Goal: Information Seeking & Learning: Learn about a topic

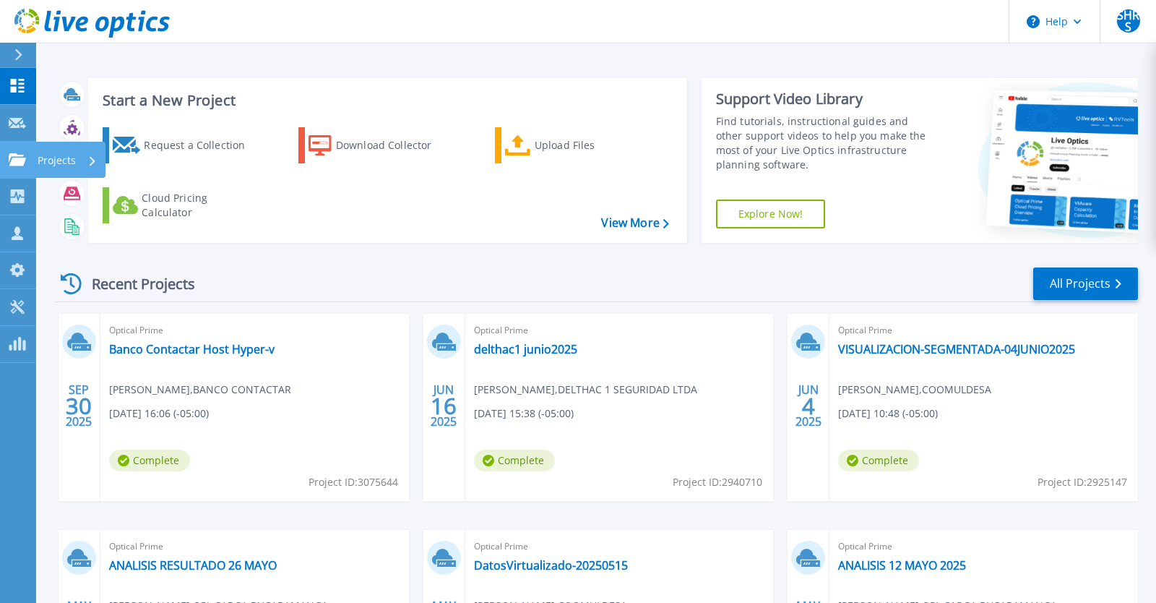
click at [14, 168] on link "Projects Projects" at bounding box center [18, 160] width 36 height 37
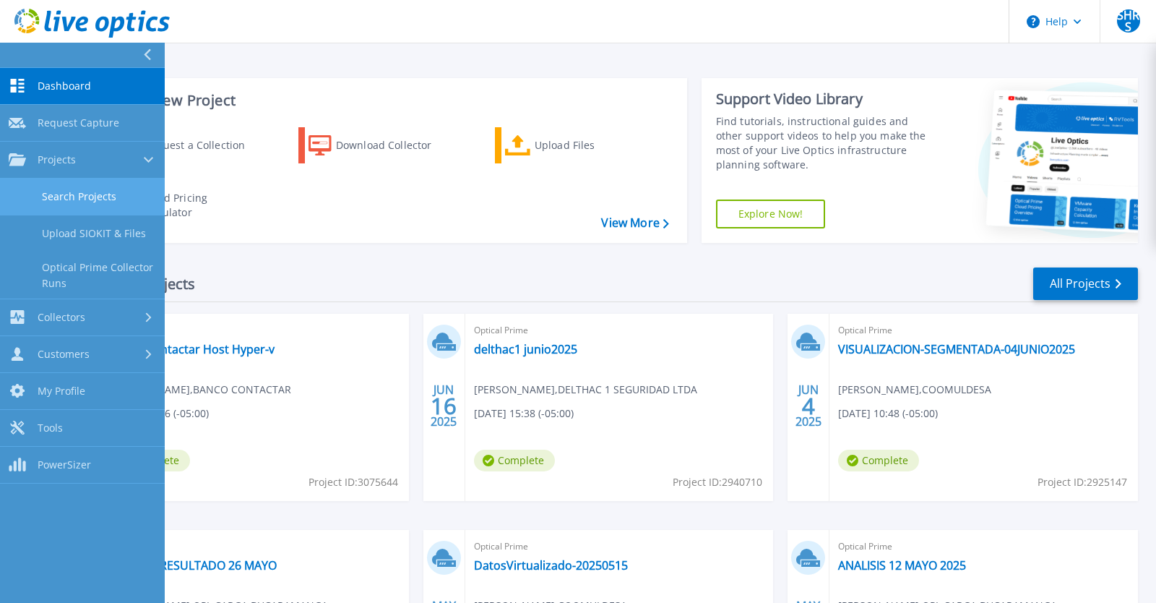
click at [70, 194] on link "Search Projects" at bounding box center [82, 197] width 165 height 37
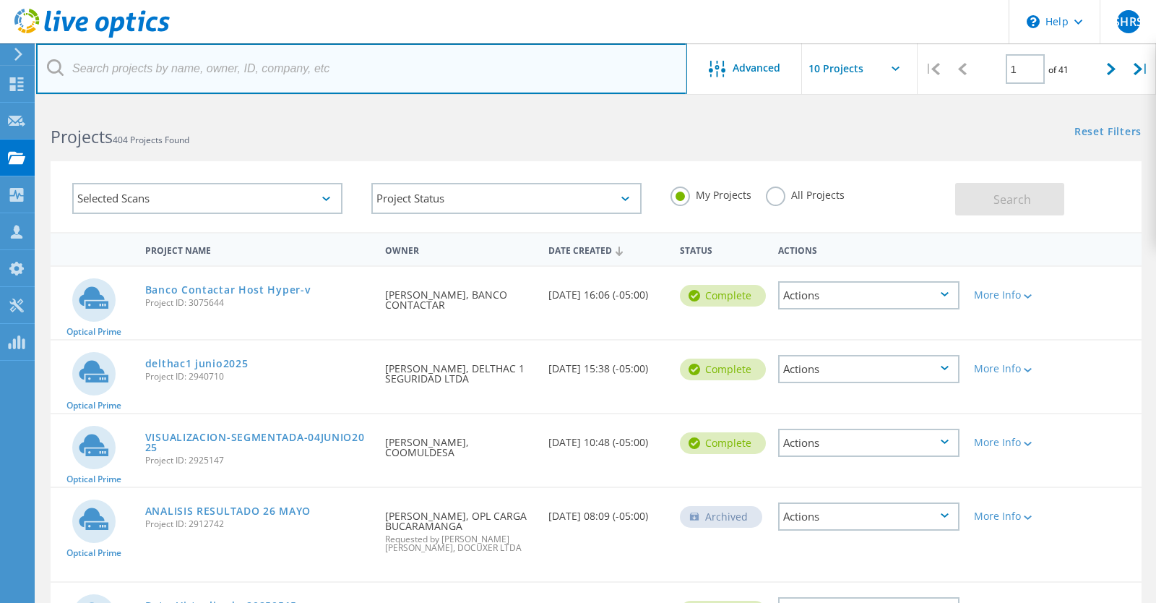
click at [324, 72] on input "text" at bounding box center [361, 68] width 651 height 51
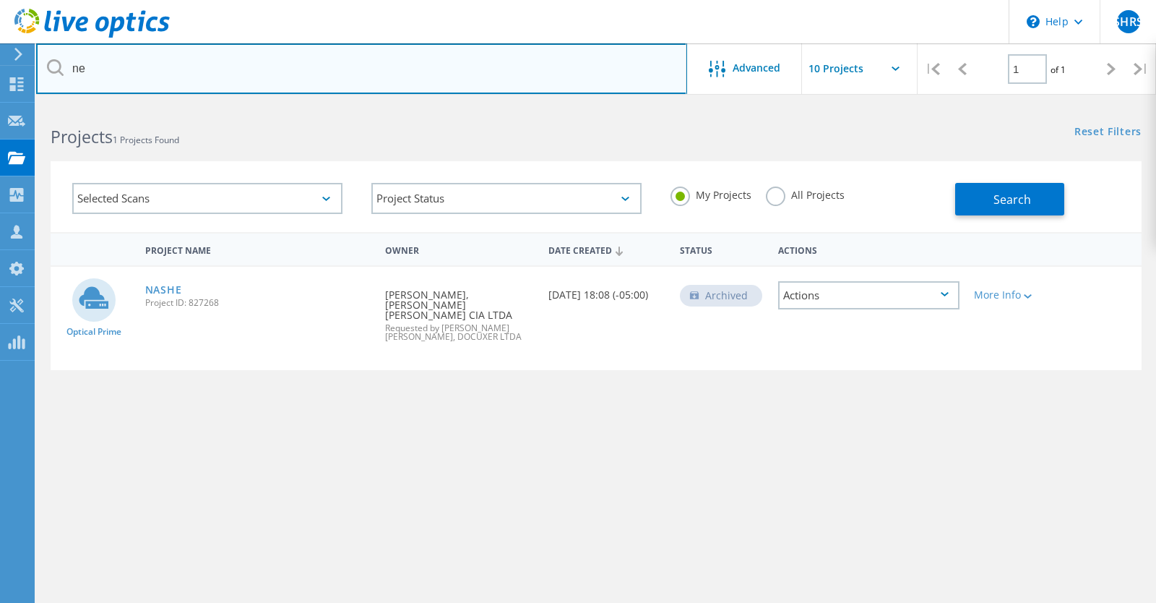
type input "n"
type input "galvis"
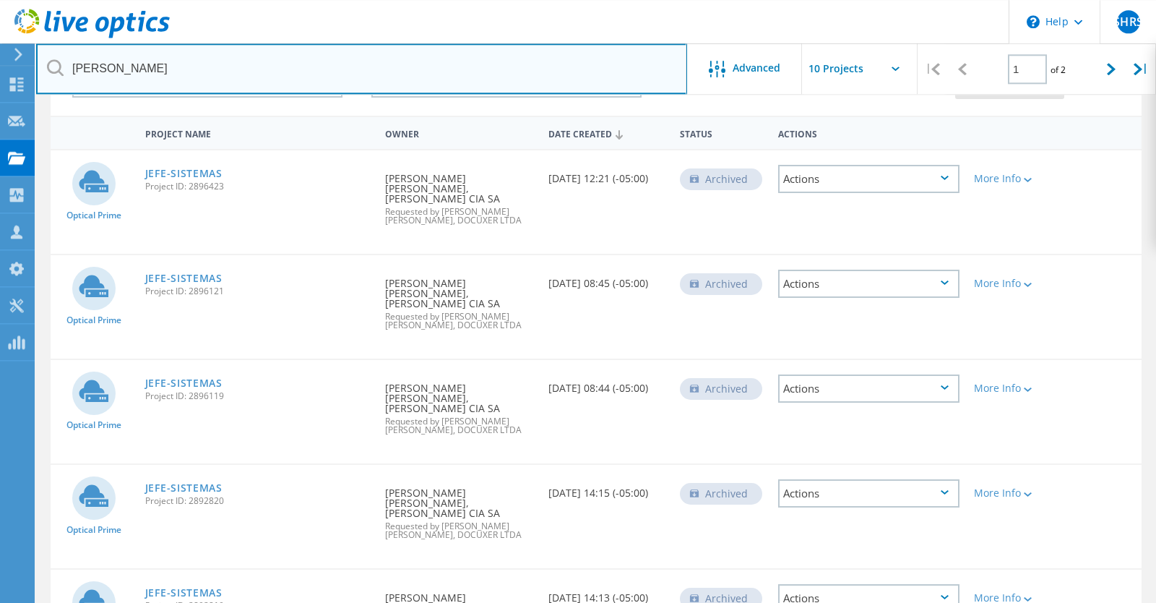
scroll to position [69, 0]
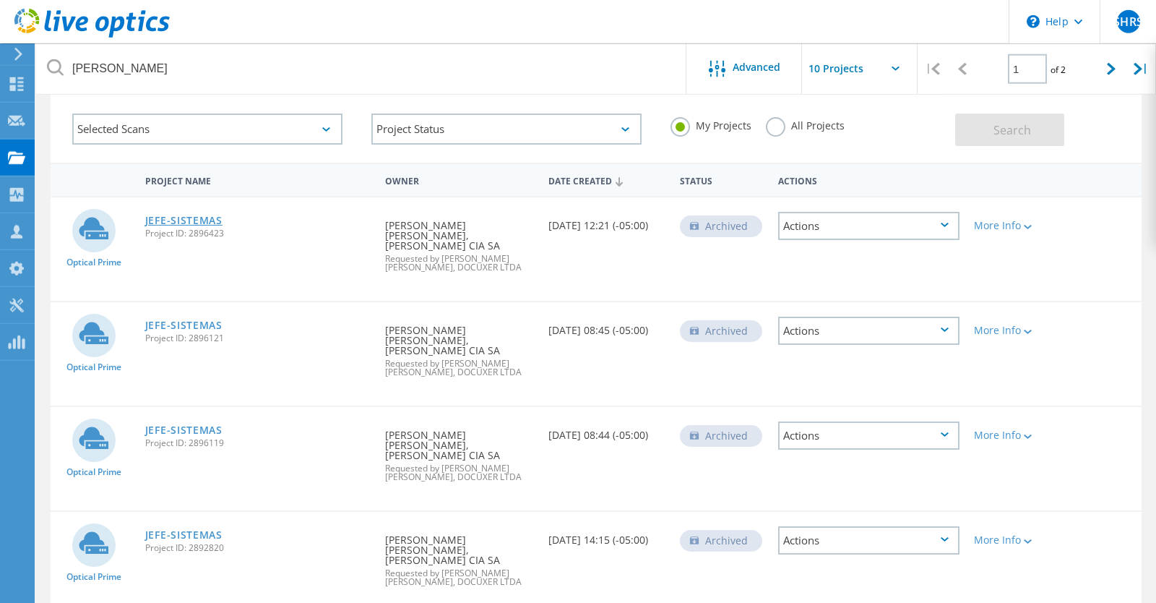
click at [176, 220] on link "JEFE-SISTEMAS" at bounding box center [183, 220] width 77 height 10
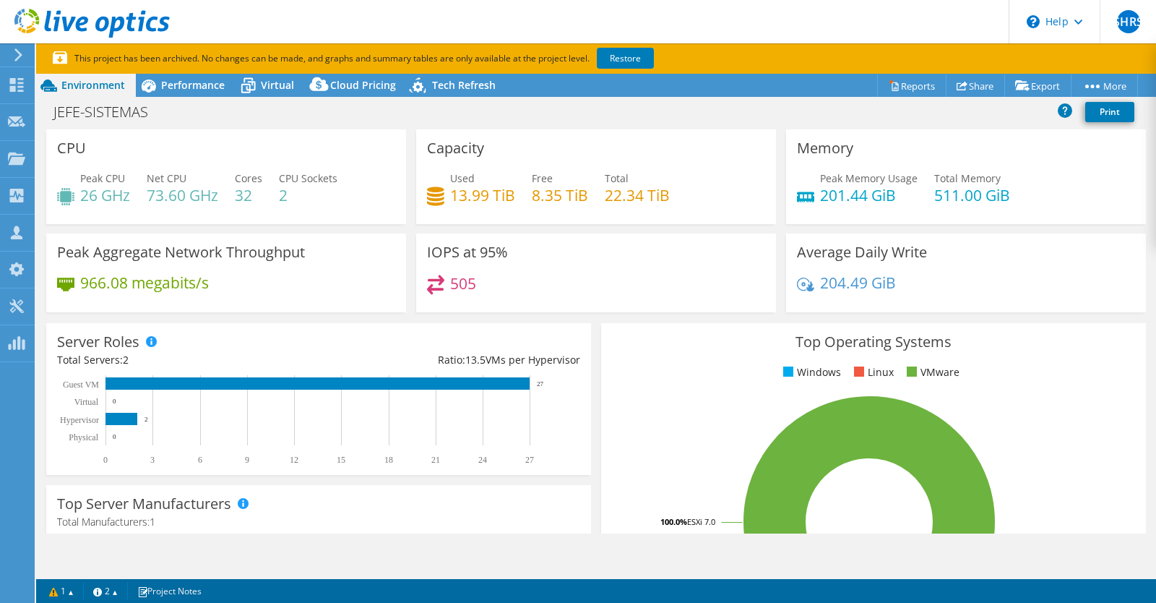
select select "USEast"
select select "USD"
click at [620, 56] on link "Restore" at bounding box center [625, 58] width 57 height 21
click at [181, 92] on span "Performance" at bounding box center [193, 85] width 64 height 14
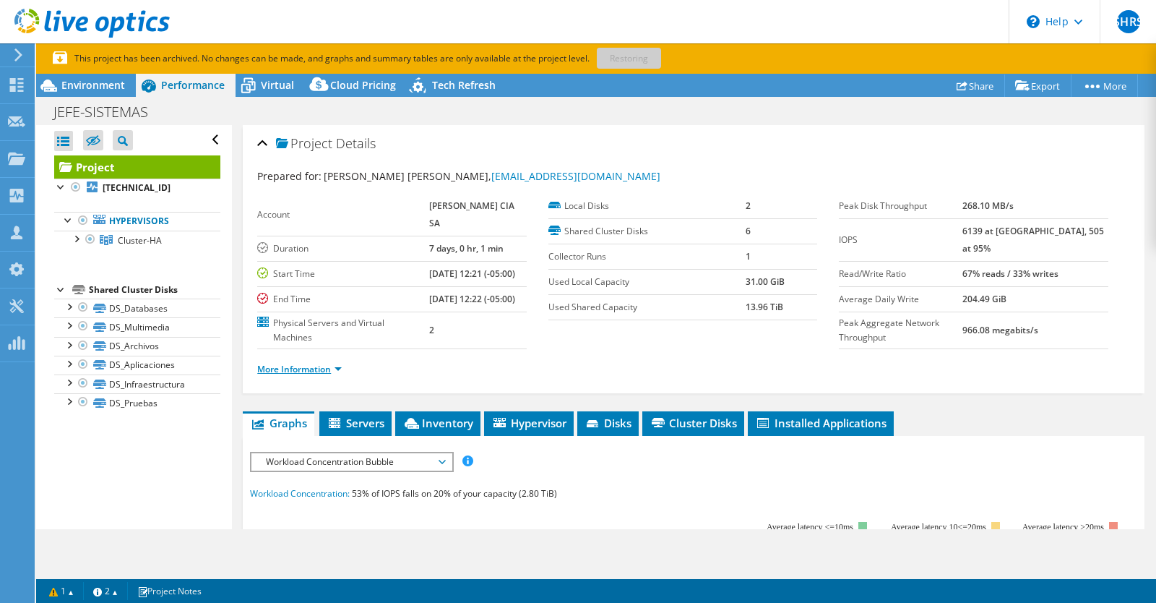
click at [335, 375] on link "More Information" at bounding box center [299, 369] width 85 height 12
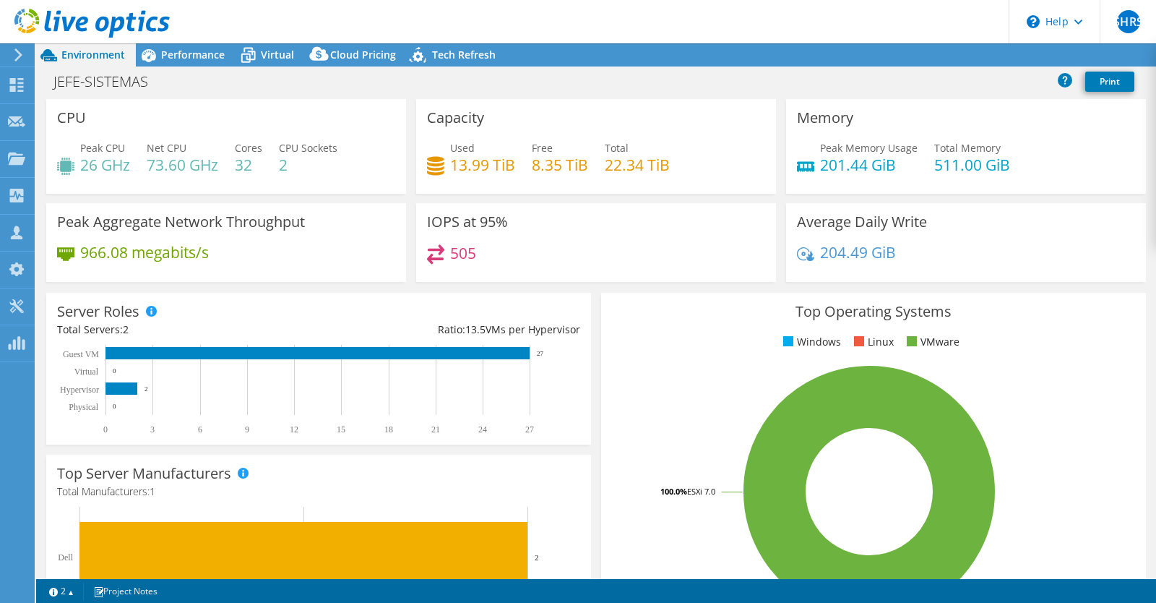
select select "USEast"
select select "USD"
click at [205, 58] on span "Performance" at bounding box center [193, 55] width 64 height 14
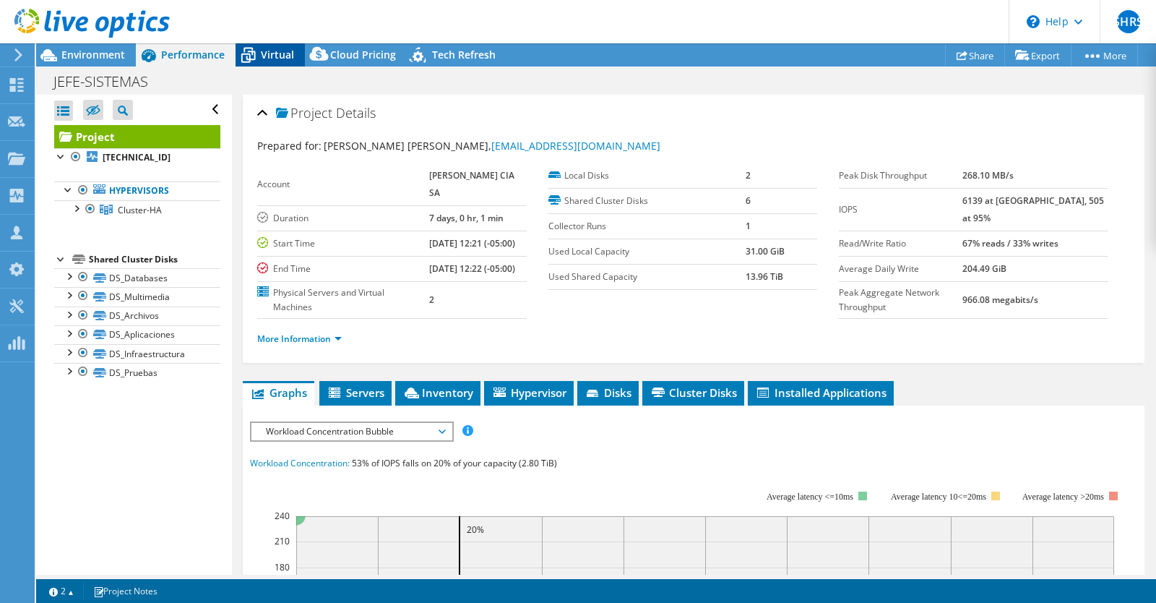
click at [256, 56] on icon at bounding box center [248, 55] width 25 height 25
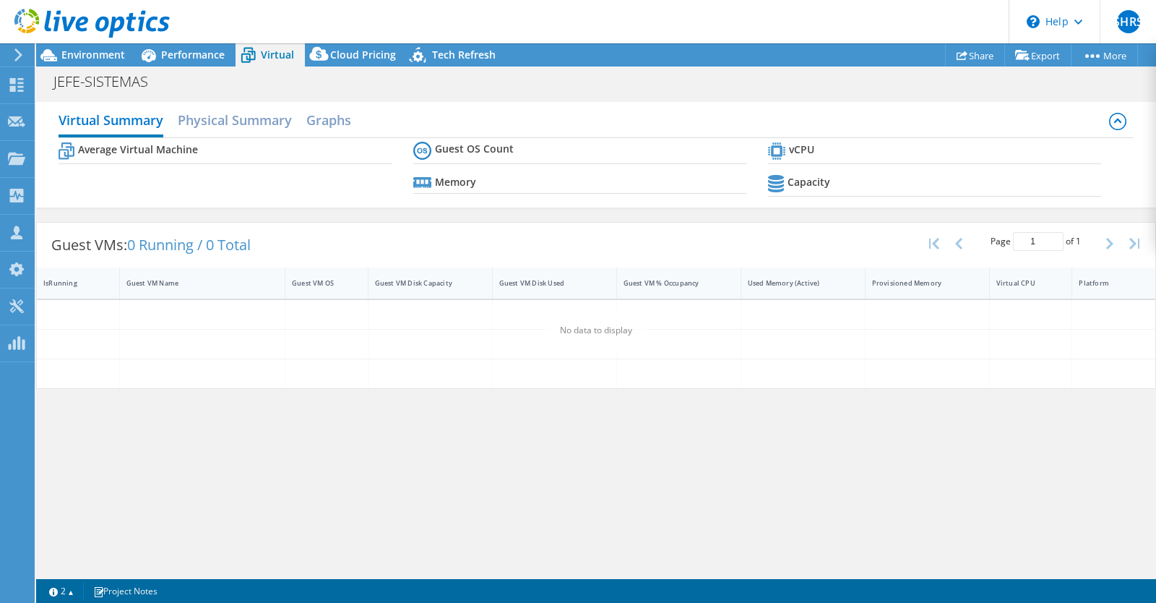
click at [256, 56] on icon at bounding box center [248, 55] width 25 height 25
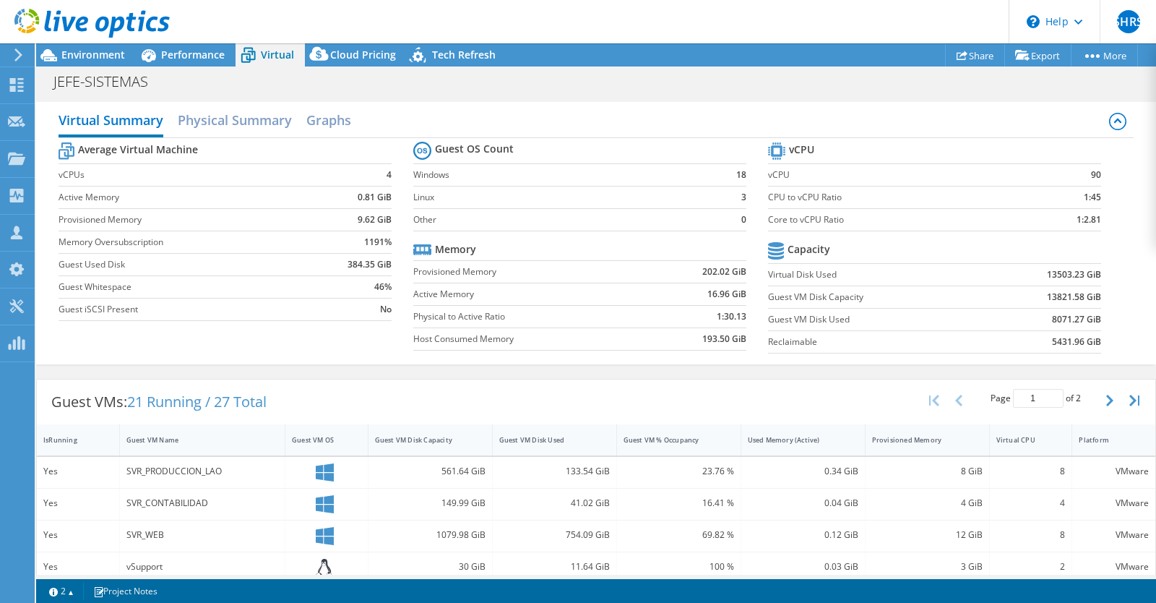
click at [983, 338] on label "Reclaimable" at bounding box center [877, 342] width 218 height 14
click at [103, 59] on span "Environment" at bounding box center [93, 55] width 64 height 14
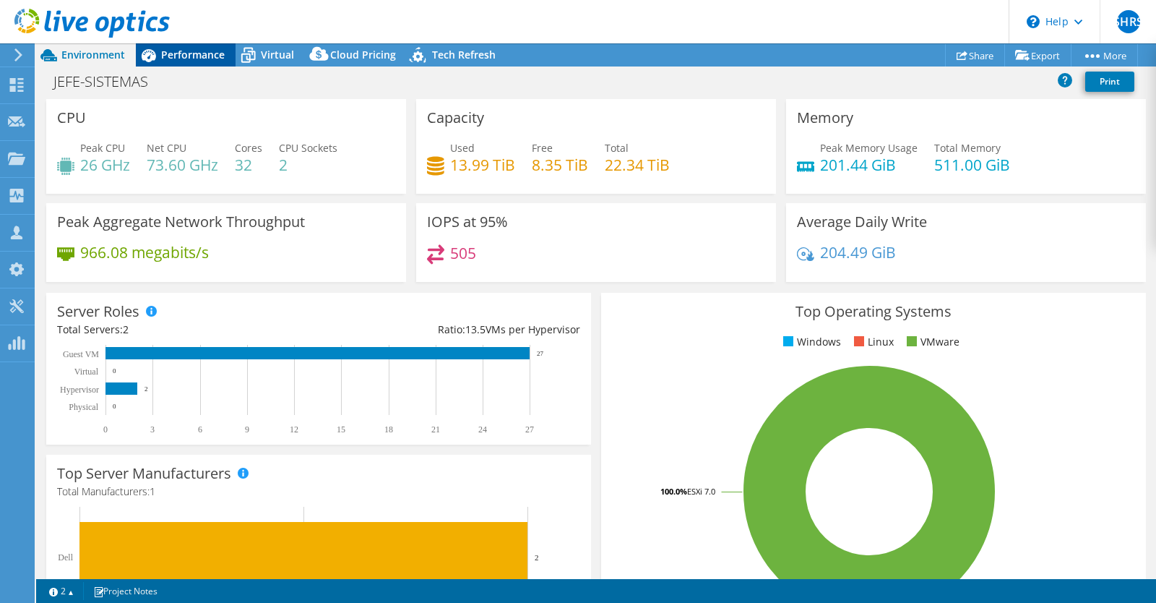
click at [207, 53] on span "Performance" at bounding box center [193, 55] width 64 height 14
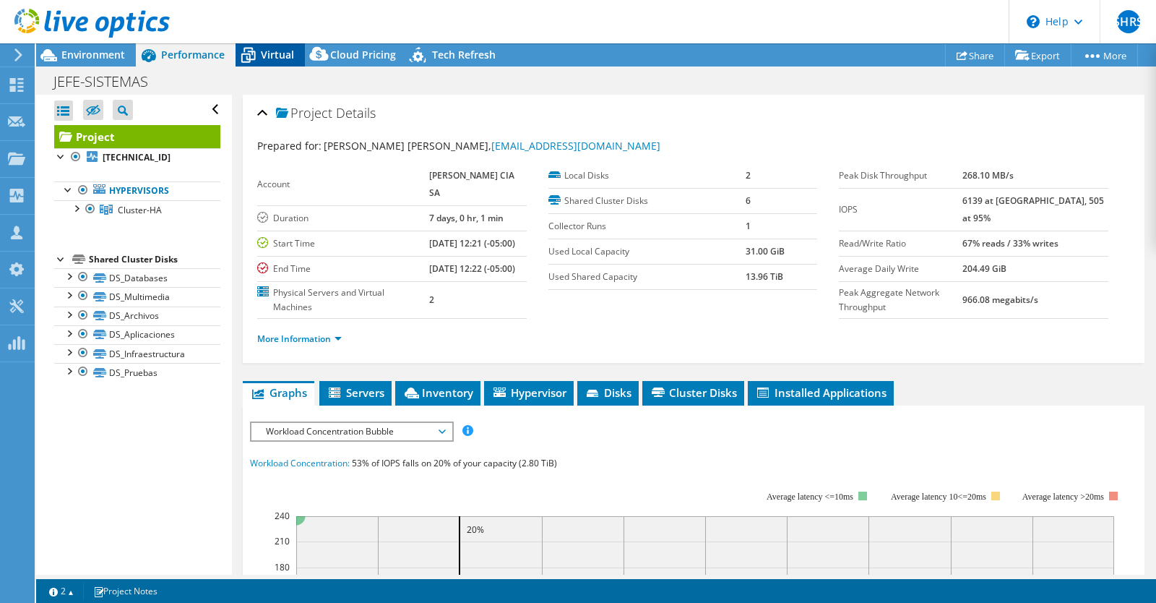
click at [258, 52] on icon at bounding box center [248, 55] width 25 height 25
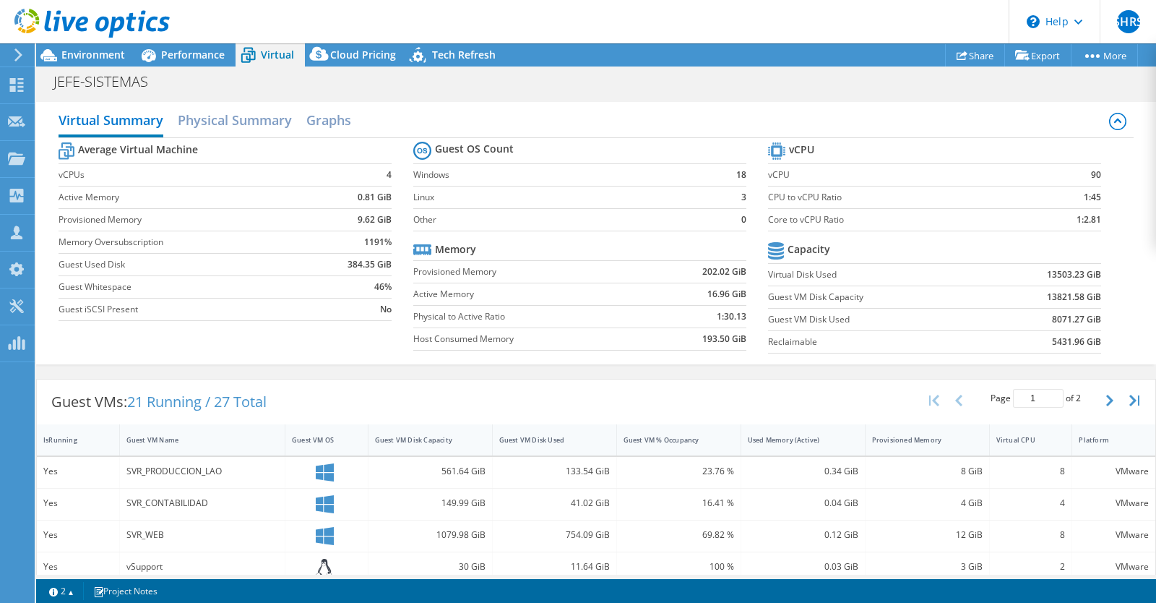
click at [258, 52] on icon at bounding box center [248, 55] width 25 height 25
click at [364, 54] on span "Cloud Pricing" at bounding box center [363, 55] width 66 height 14
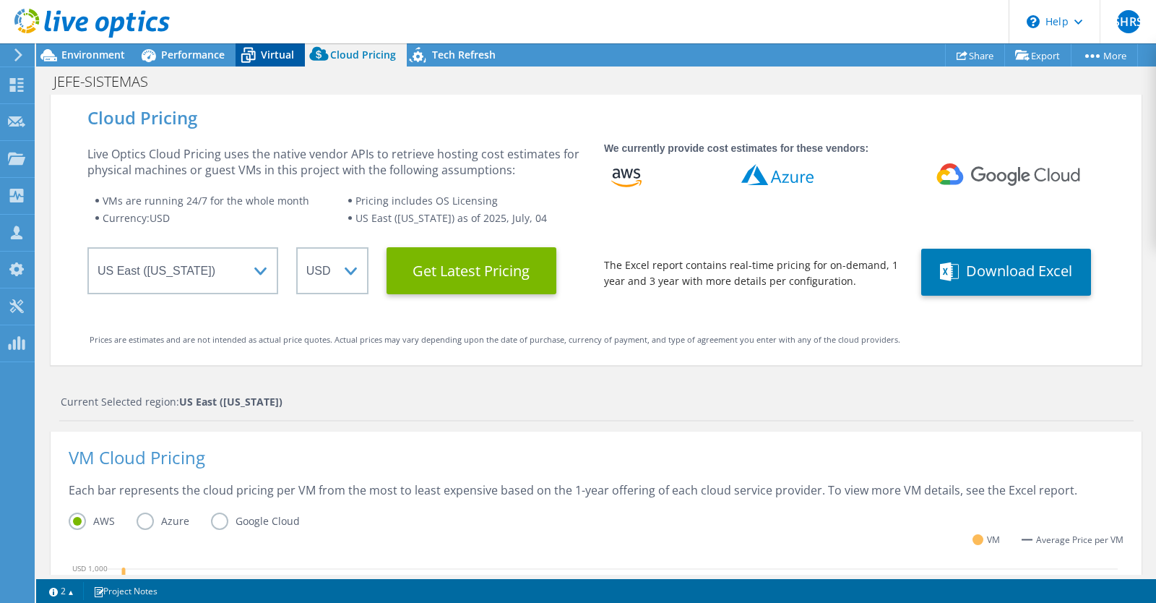
click at [255, 56] on icon at bounding box center [248, 55] width 25 height 25
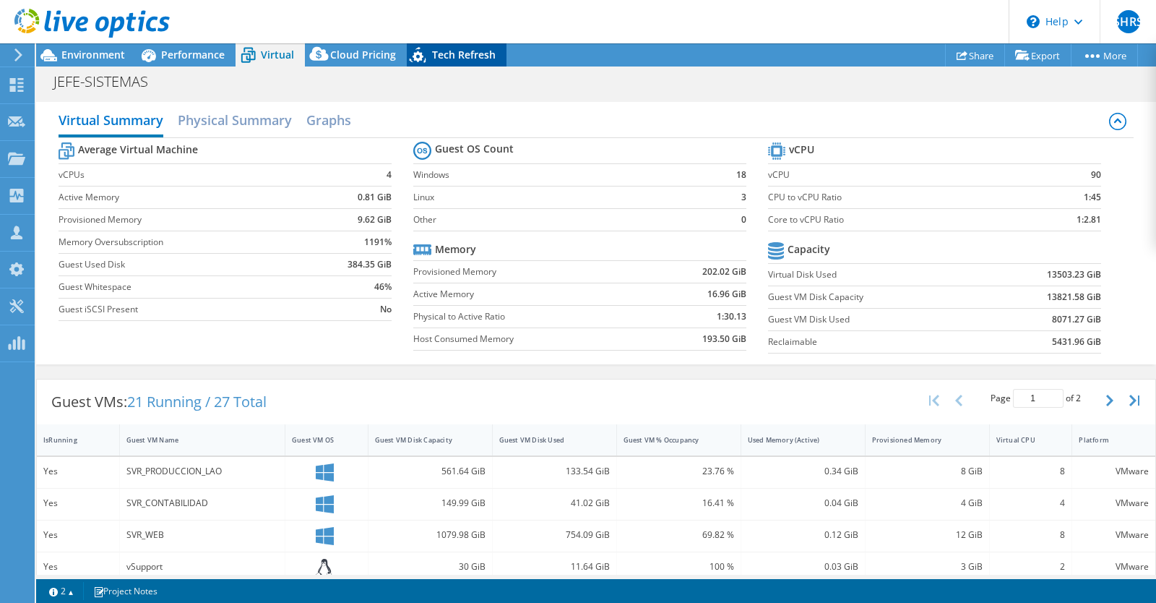
click at [432, 53] on span "Tech Refresh" at bounding box center [464, 55] width 64 height 14
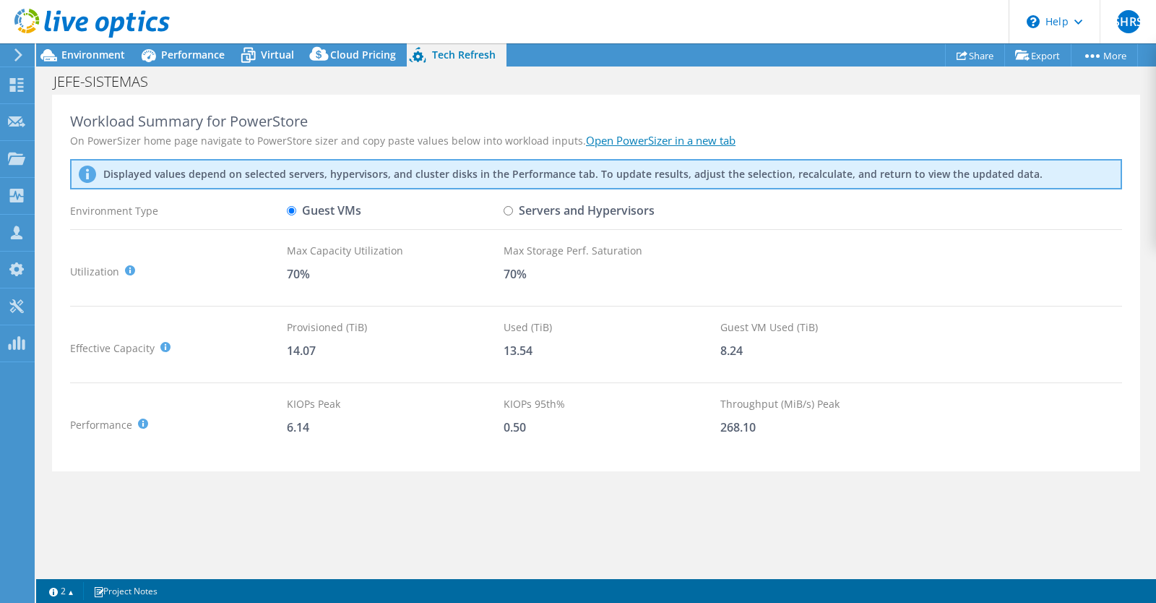
click at [515, 215] on label "Servers and Hypervisors" at bounding box center [579, 210] width 151 height 25
click at [513, 215] on input "Servers and Hypervisors" at bounding box center [508, 210] width 9 height 9
radio input "true"
click at [515, 215] on label "Servers and Hypervisors" at bounding box center [579, 210] width 151 height 25
click at [513, 215] on input "Servers and Hypervisors" at bounding box center [508, 210] width 9 height 9
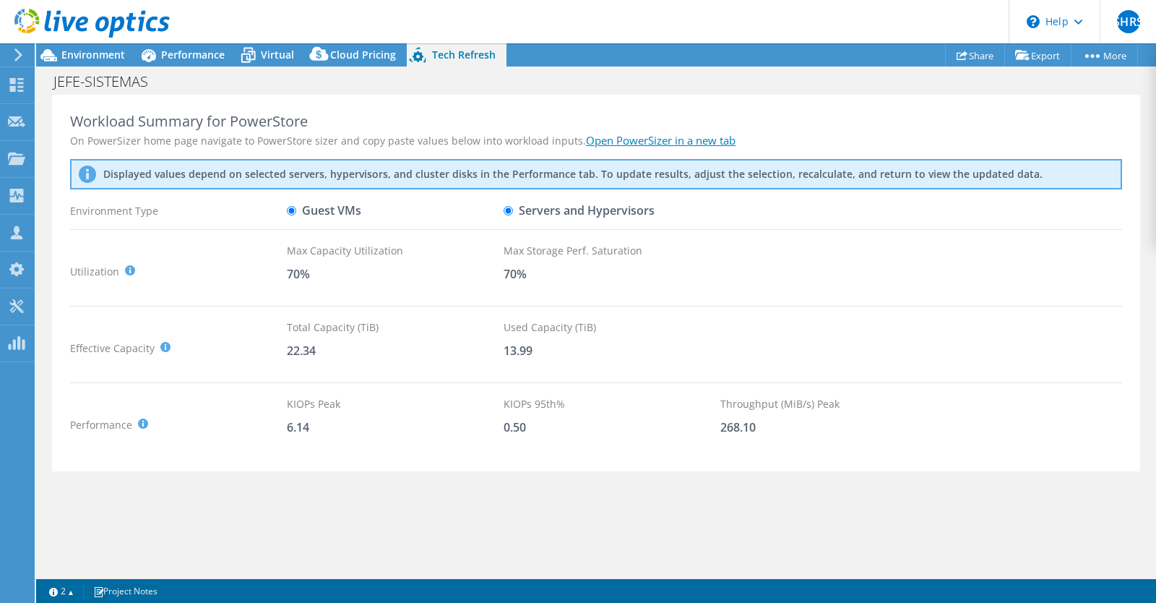
click at [309, 207] on label "Guest VMs" at bounding box center [324, 210] width 74 height 25
click at [296, 207] on input "Guest VMs" at bounding box center [291, 210] width 9 height 9
radio input "true"
click at [345, 53] on span "Cloud Pricing" at bounding box center [363, 55] width 66 height 14
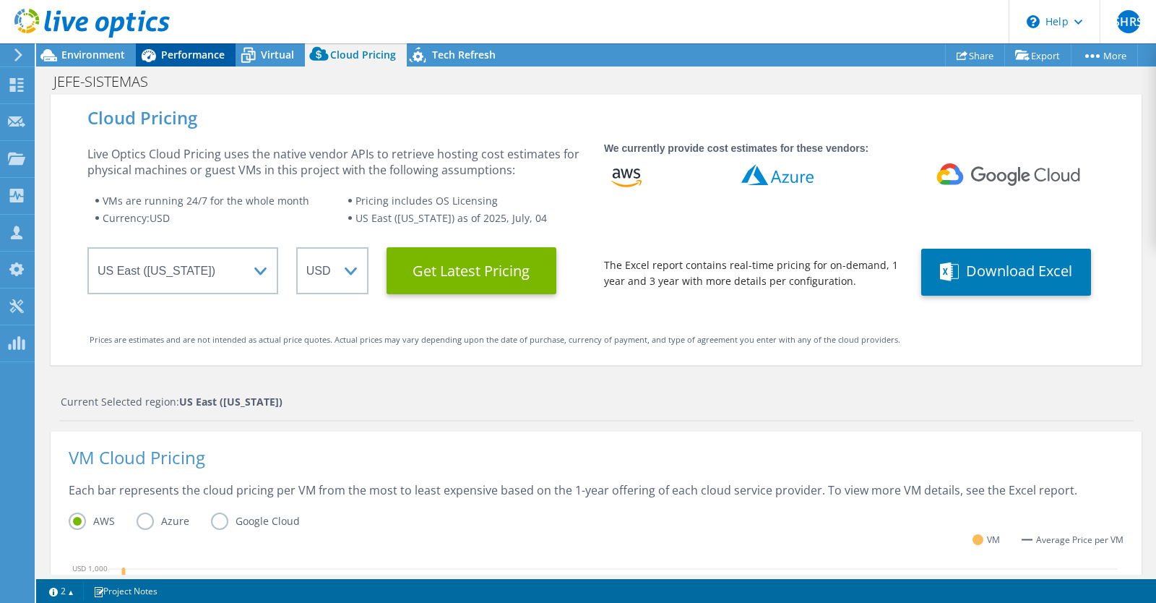
click at [183, 57] on span "Performance" at bounding box center [193, 55] width 64 height 14
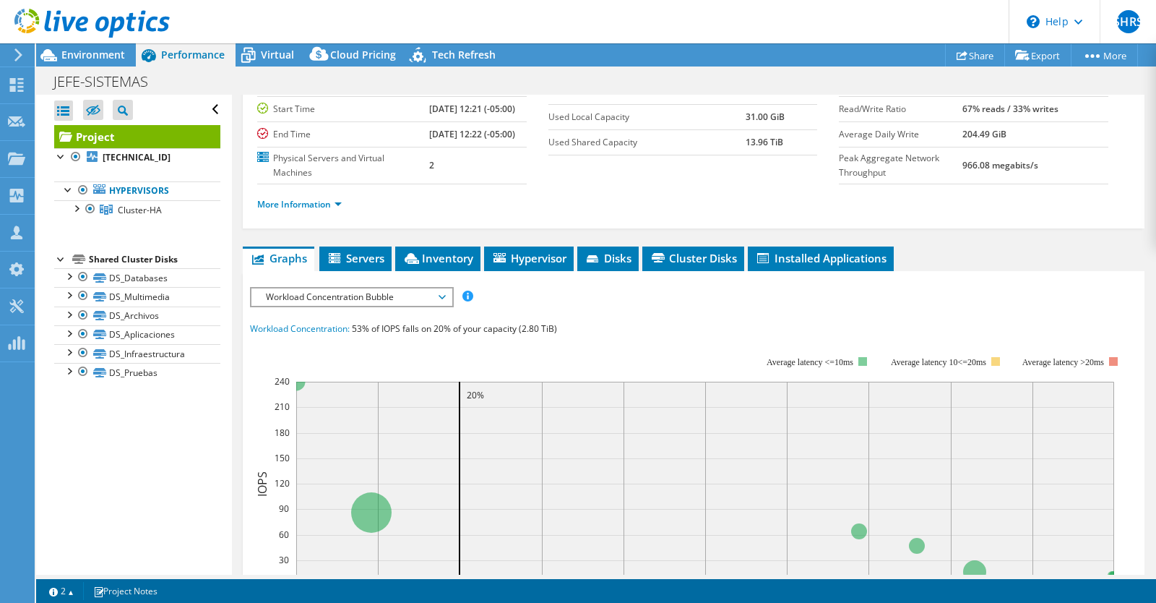
scroll to position [135, 0]
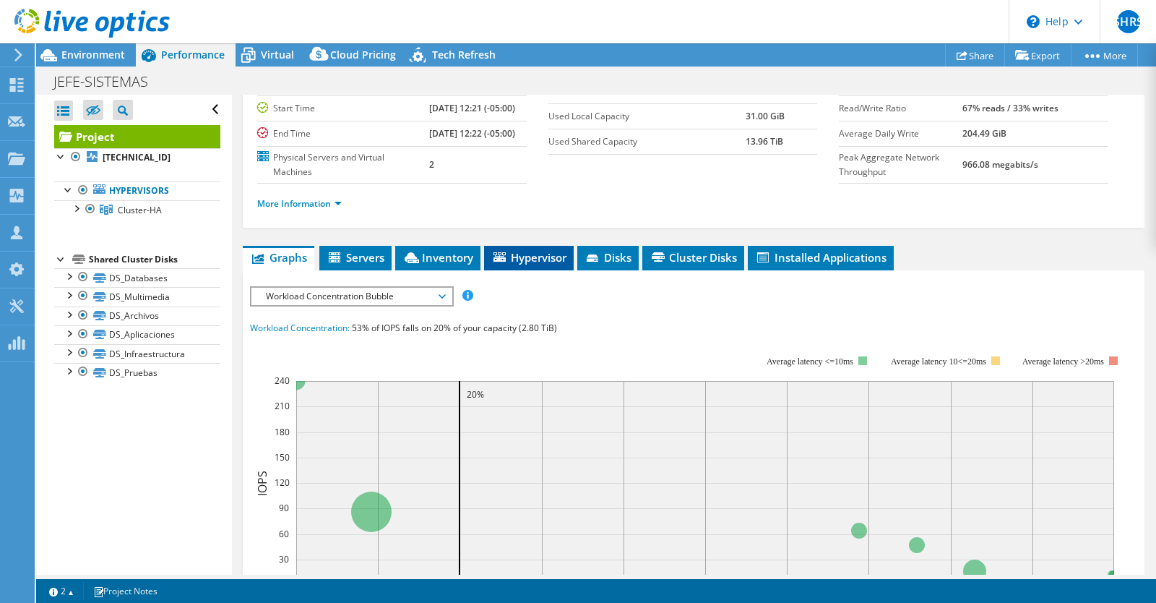
click at [521, 265] on span "Hypervisor" at bounding box center [528, 257] width 75 height 14
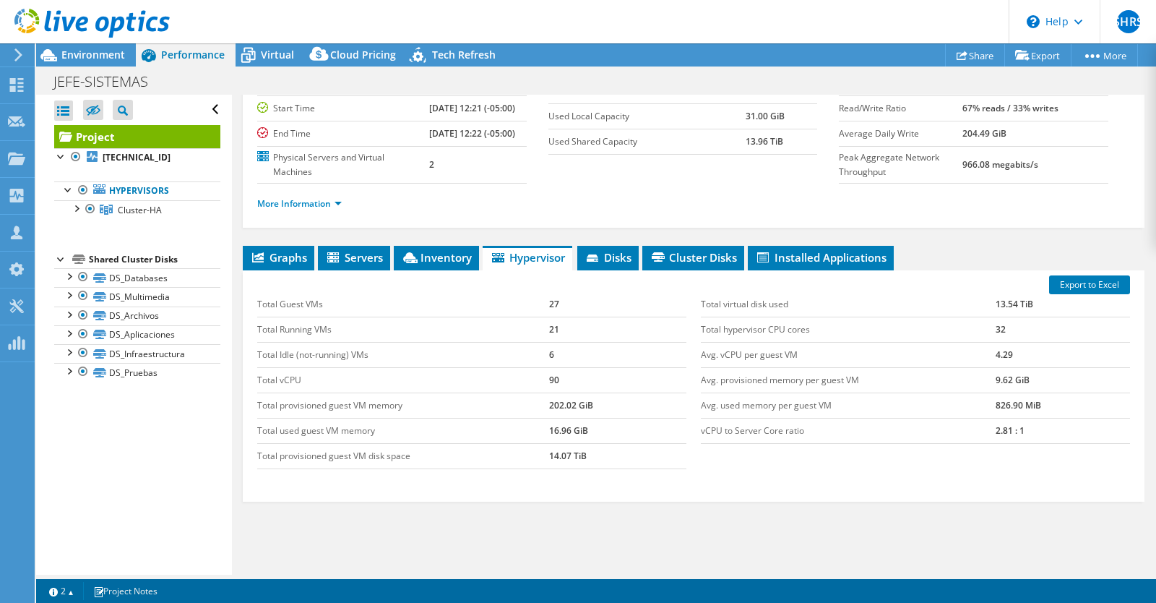
click at [642, 270] on ul "Graphs Servers Inventory Hypervisor Disks Cluster Disks Installed Applications" at bounding box center [694, 258] width 902 height 25
click at [619, 265] on span "Disks" at bounding box center [608, 257] width 47 height 14
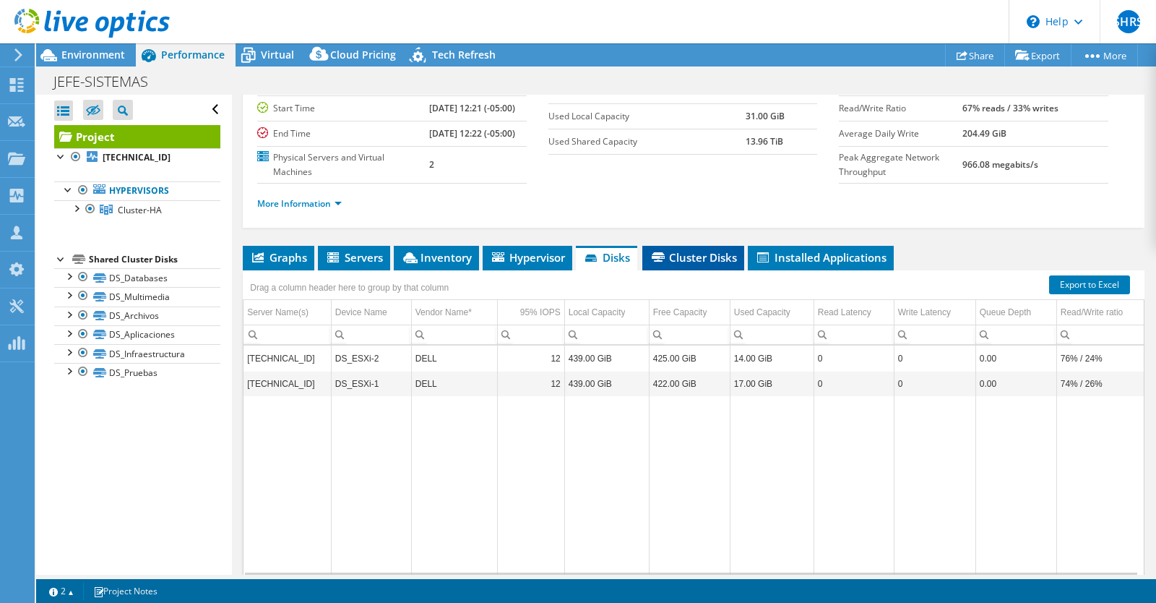
click at [678, 265] on span "Cluster Disks" at bounding box center [693, 257] width 87 height 14
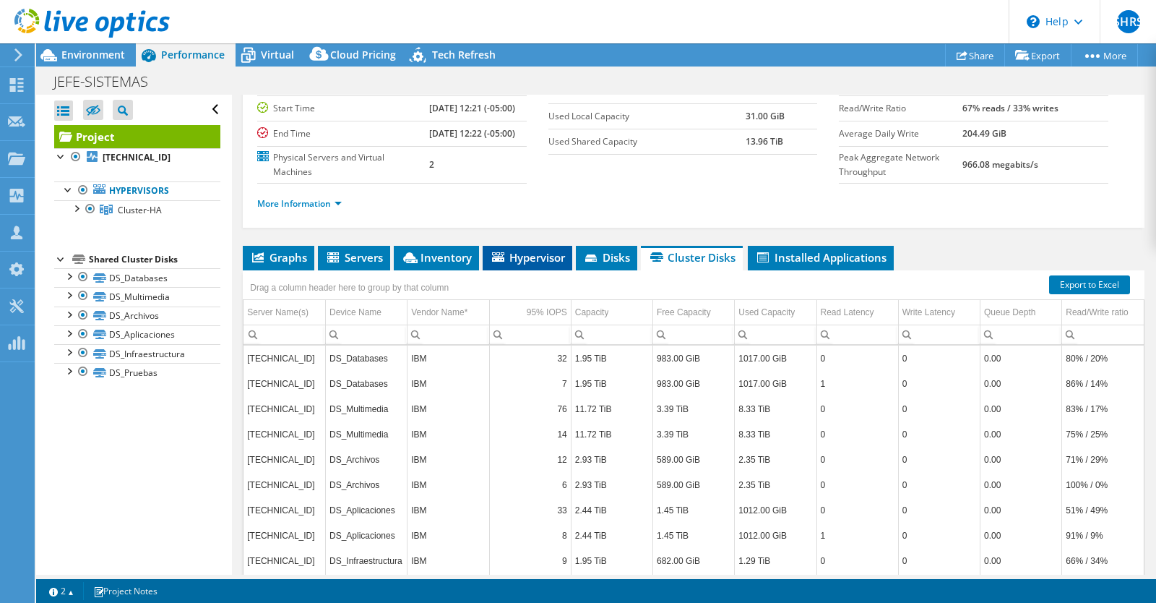
click at [501, 270] on li "Hypervisor" at bounding box center [528, 258] width 90 height 25
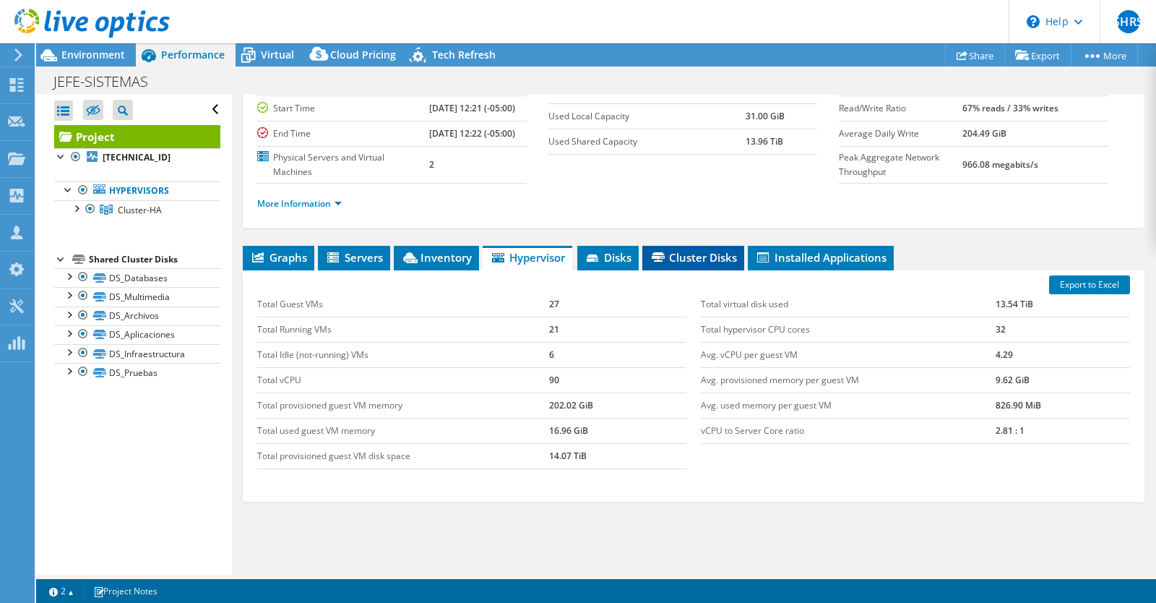
click at [676, 265] on span "Cluster Disks" at bounding box center [693, 257] width 87 height 14
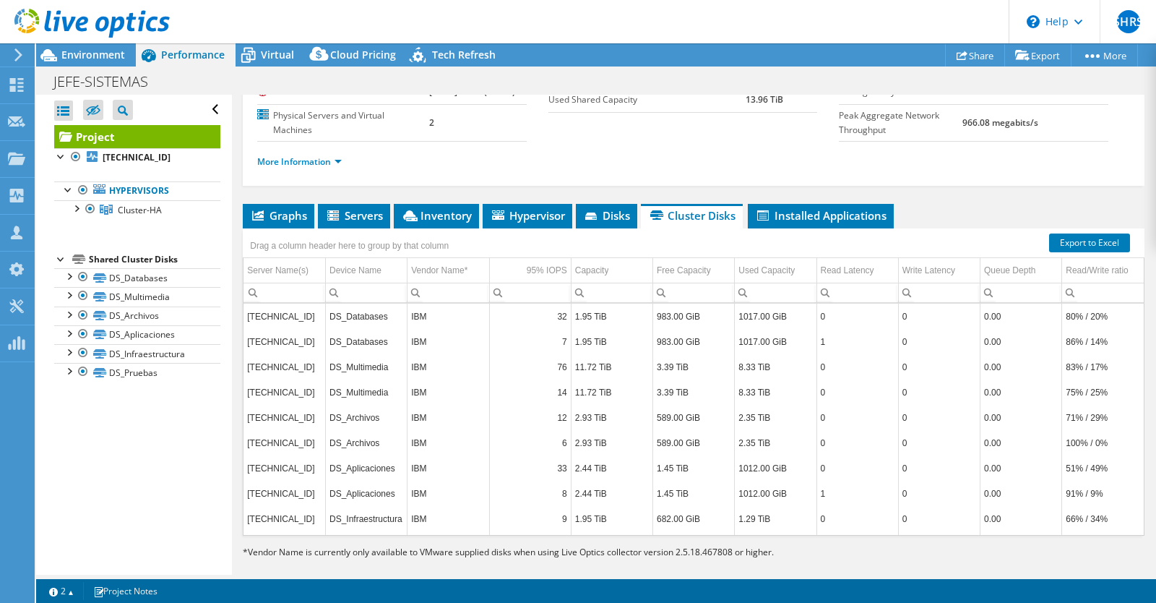
scroll to position [179, 0]
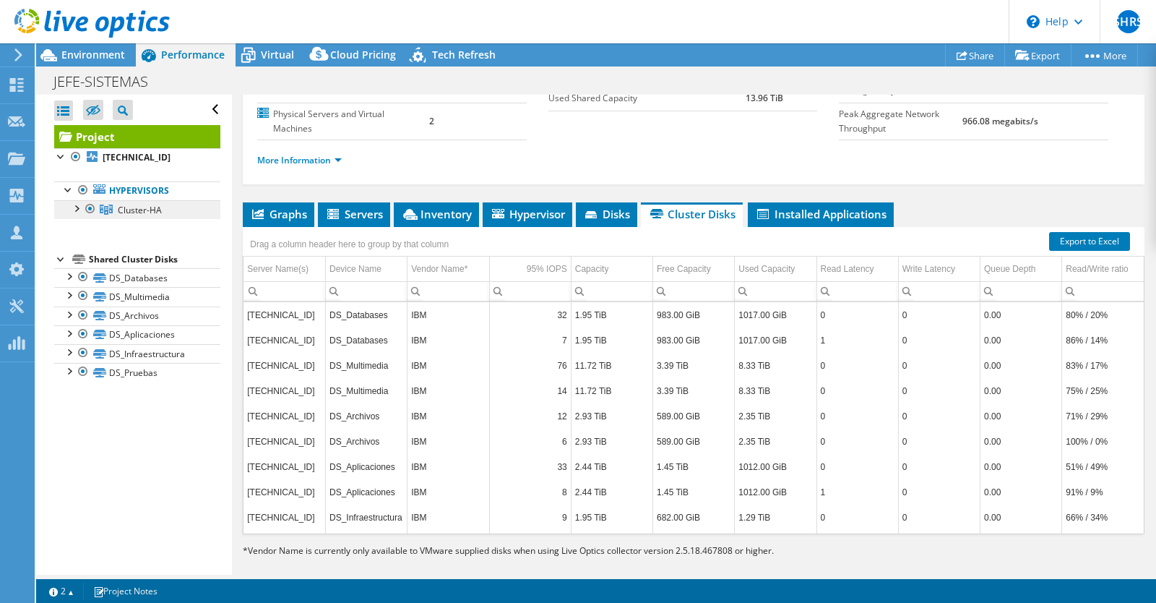
click at [139, 215] on span "Cluster-HA" at bounding box center [140, 210] width 44 height 12
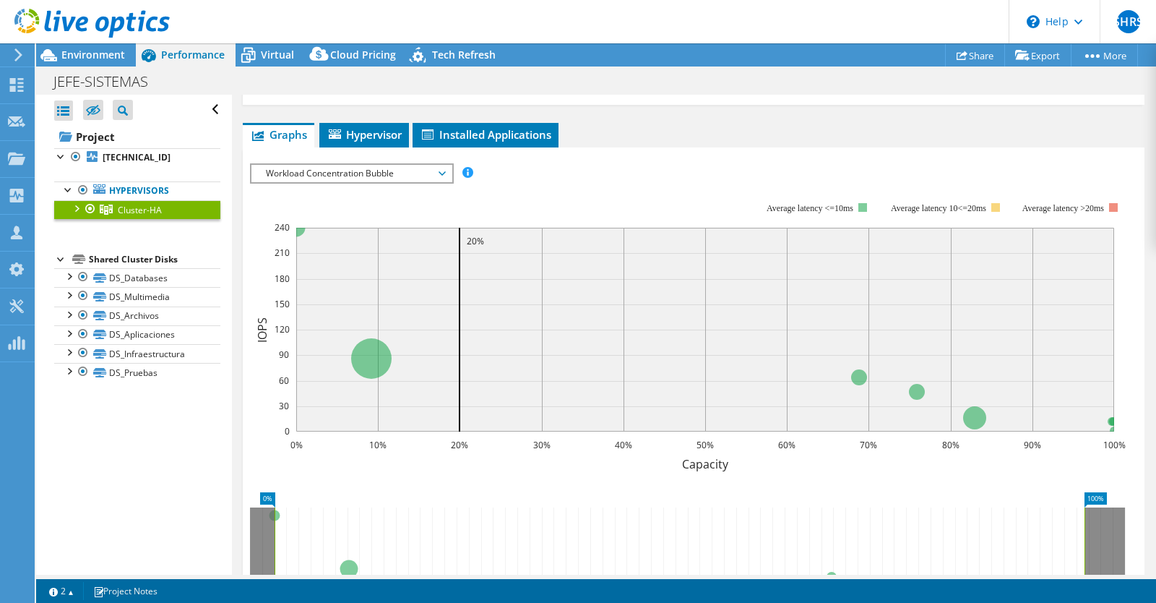
click at [74, 212] on div at bounding box center [76, 207] width 14 height 14
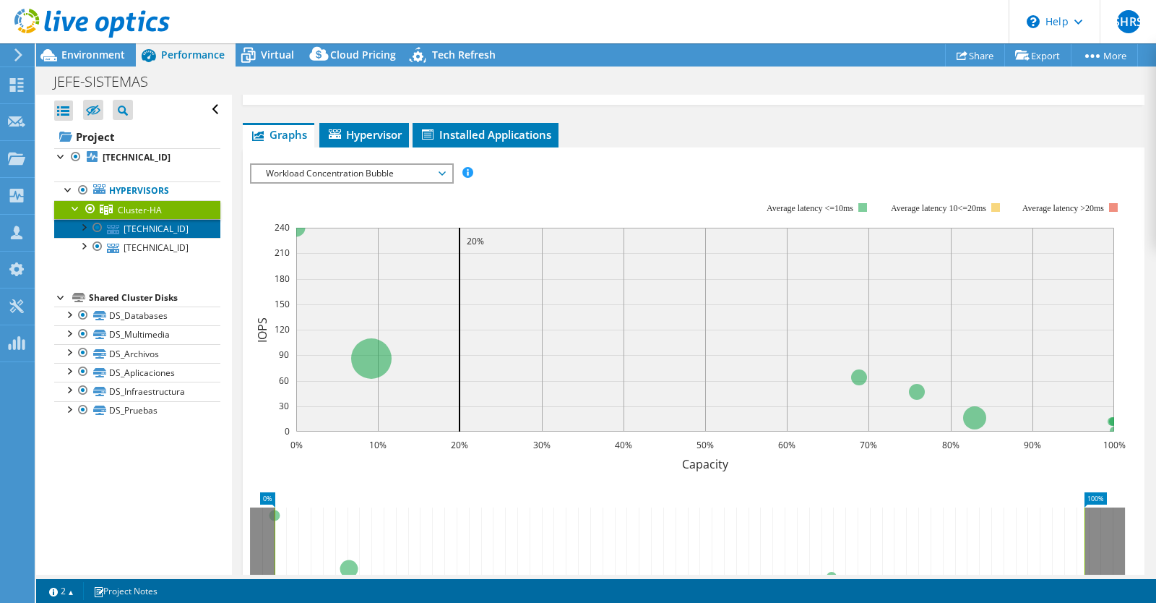
click at [136, 231] on link "[TECHNICAL_ID]" at bounding box center [137, 228] width 166 height 19
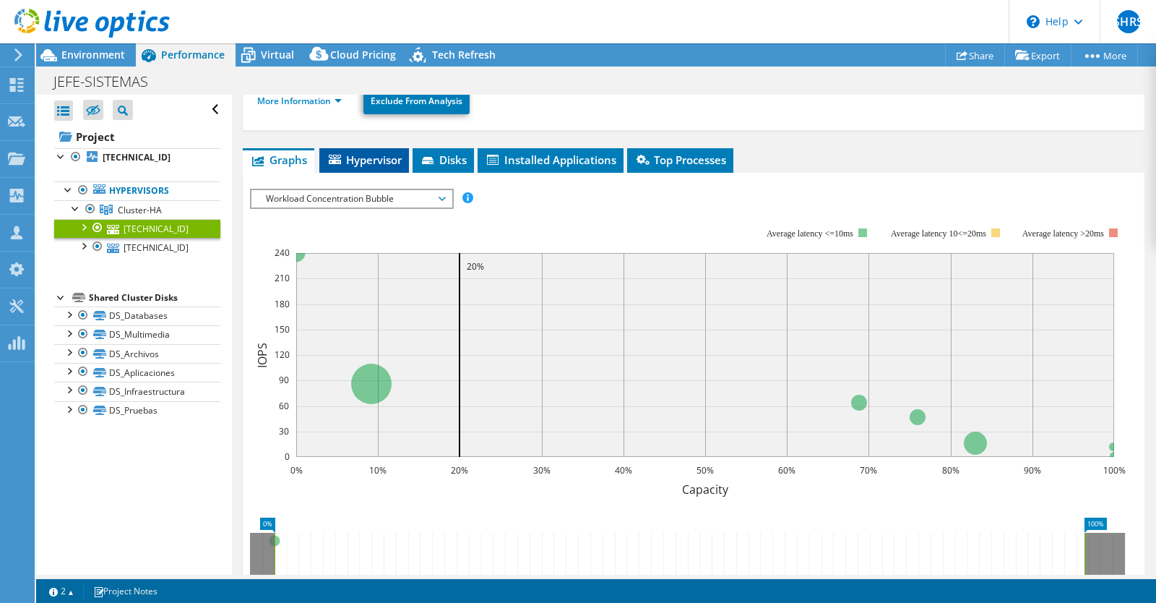
click at [383, 152] on span "Hypervisor" at bounding box center [364, 159] width 75 height 14
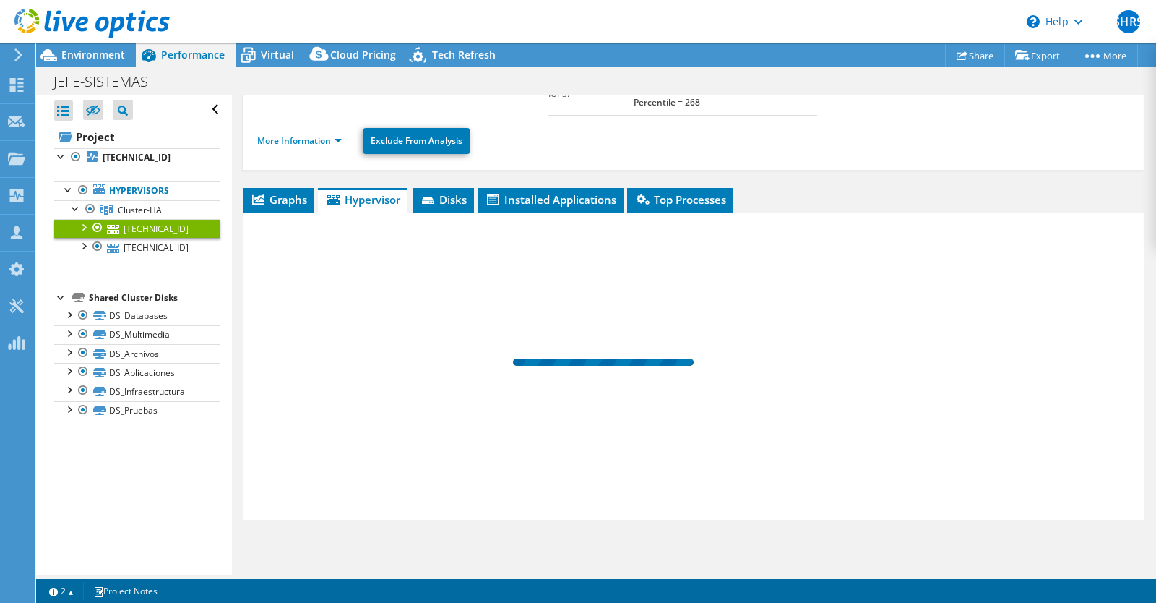
scroll to position [123, 0]
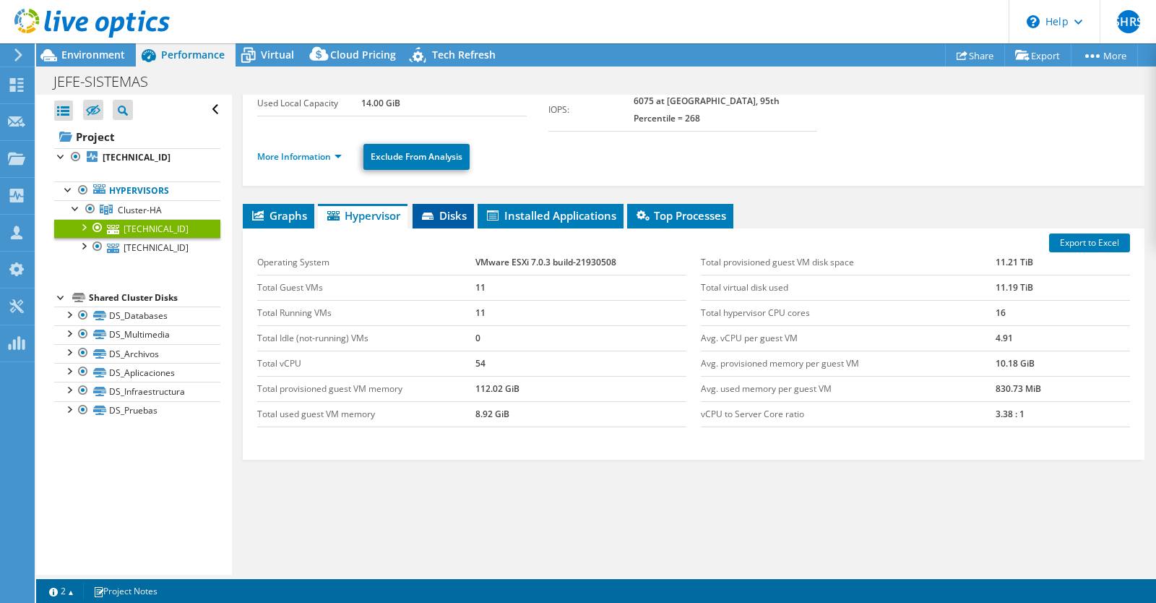
click at [454, 204] on li "Disks" at bounding box center [443, 216] width 61 height 25
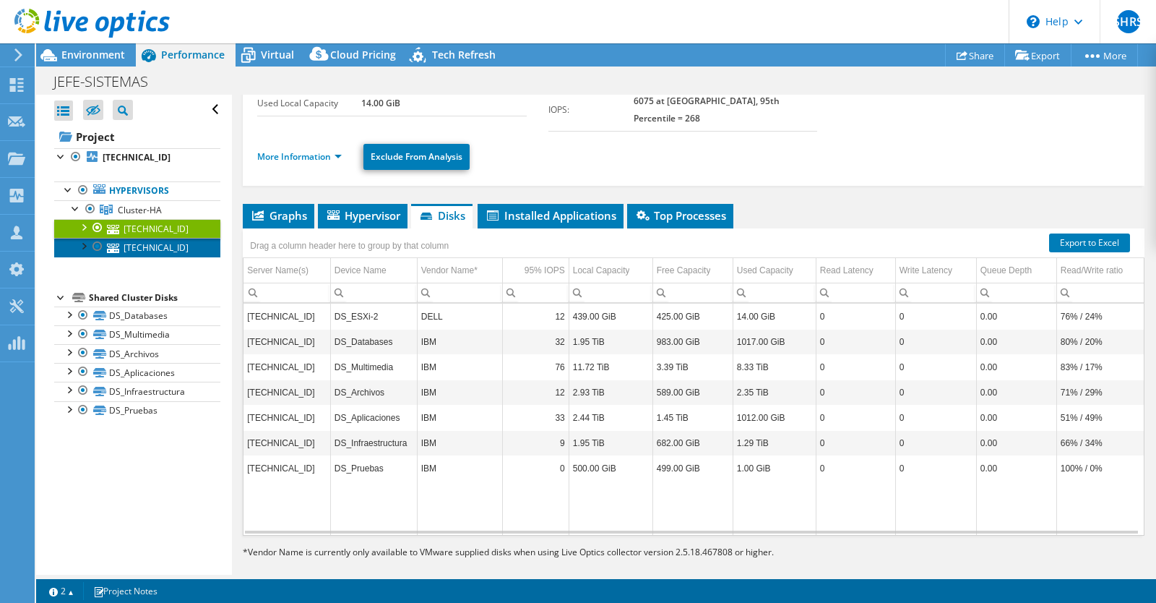
click at [139, 243] on link "[TECHNICAL_ID]" at bounding box center [137, 247] width 166 height 19
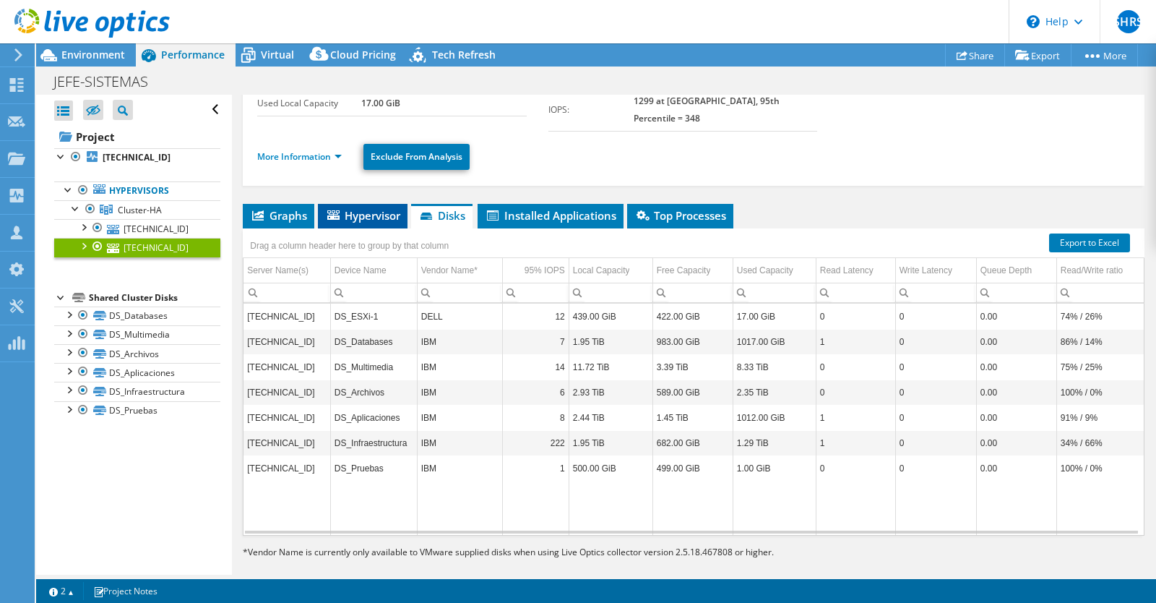
click at [377, 208] on span "Hypervisor" at bounding box center [362, 215] width 75 height 14
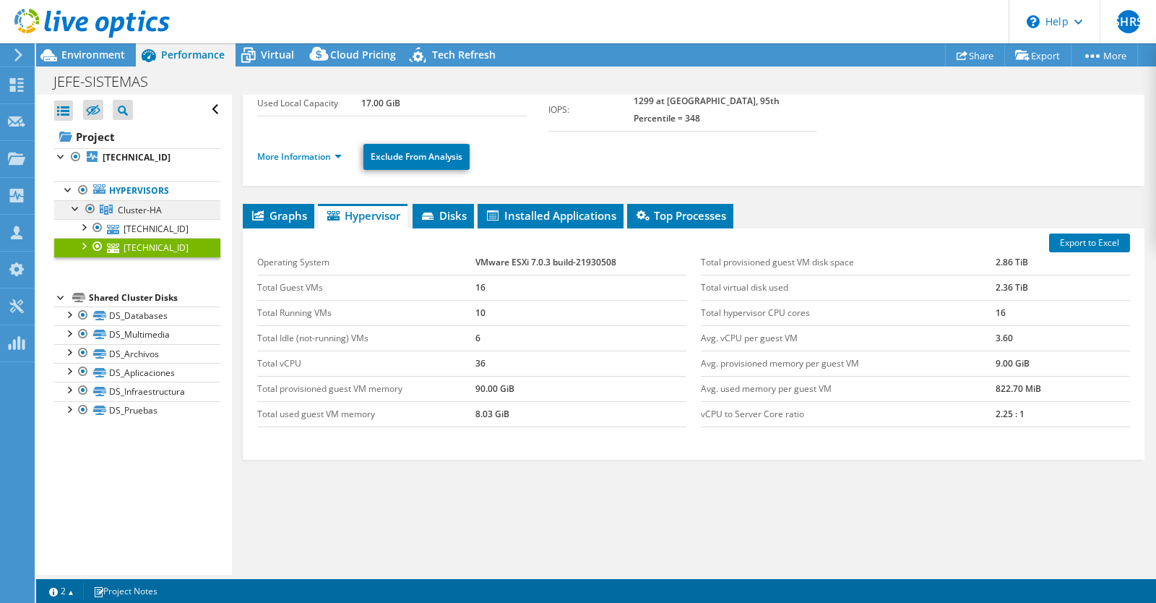
click at [147, 207] on span "Cluster-HA" at bounding box center [140, 210] width 44 height 12
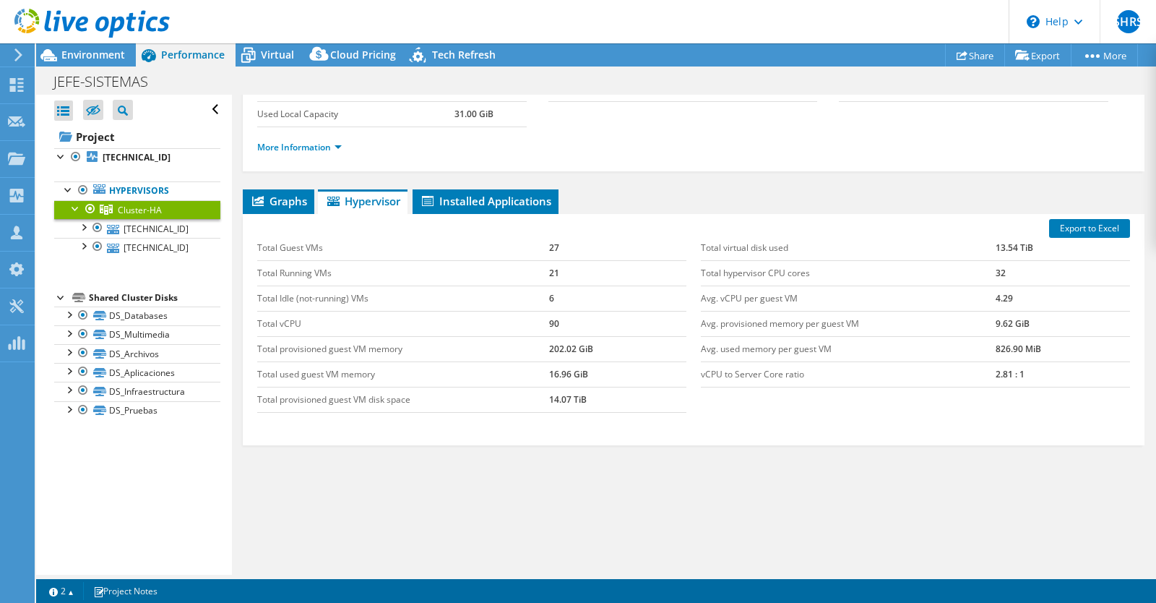
scroll to position [0, 0]
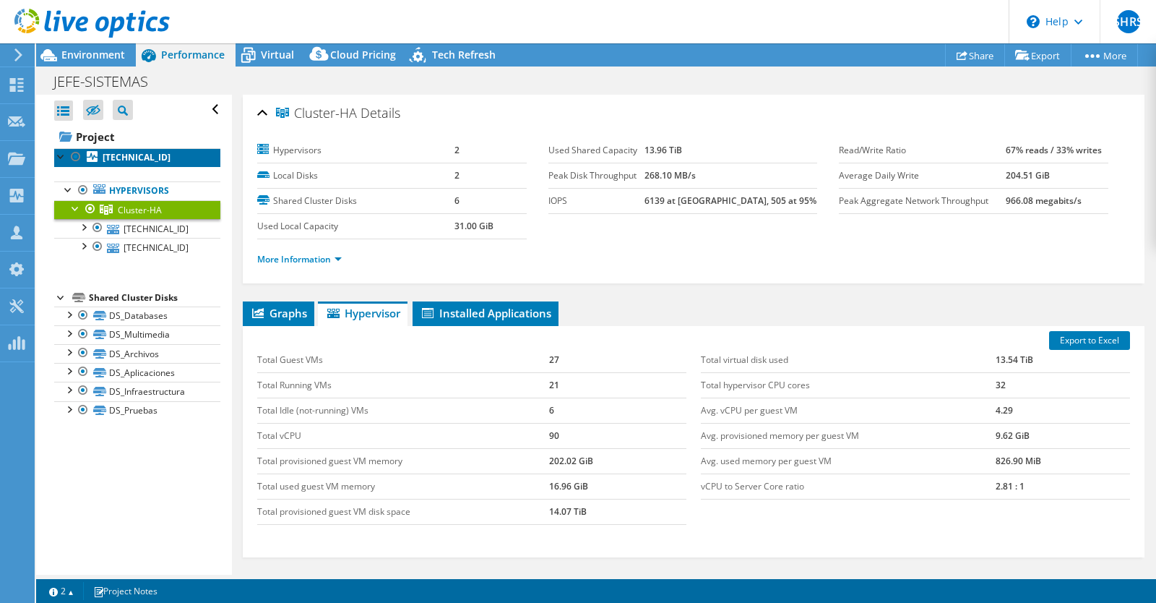
click at [146, 156] on b "[TECHNICAL_ID]" at bounding box center [137, 157] width 68 height 12
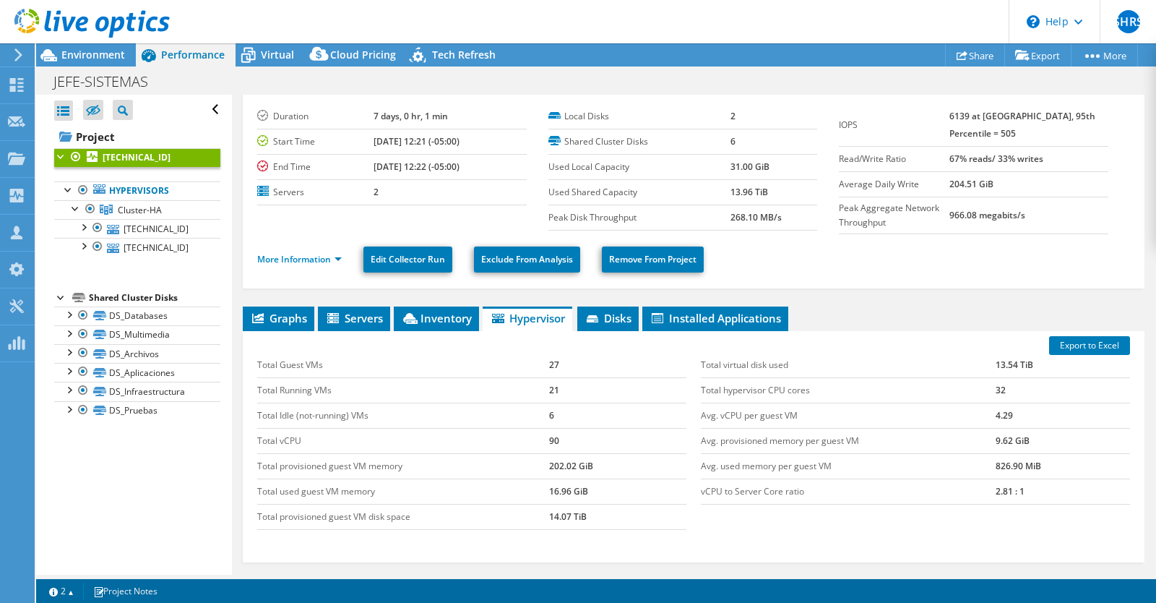
scroll to position [50, 0]
